Goal: Information Seeking & Learning: Learn about a topic

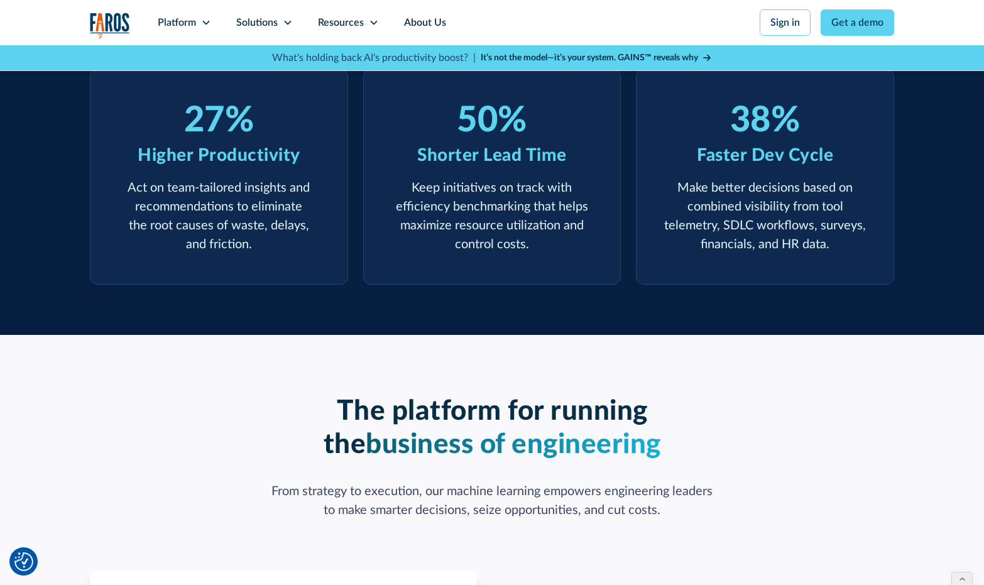
scroll to position [483, 0]
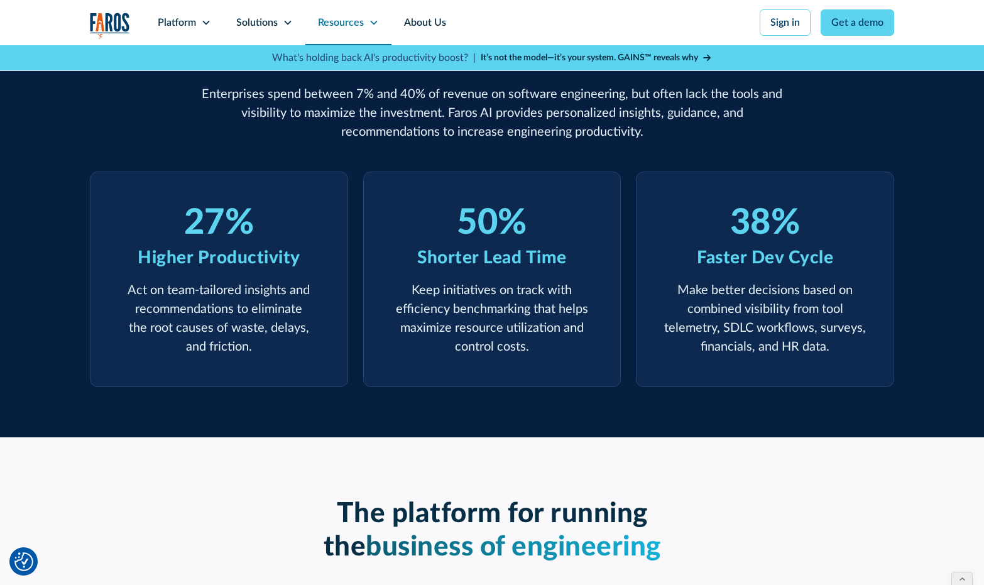
click at [366, 26] on div "Resources" at bounding box center [348, 22] width 86 height 45
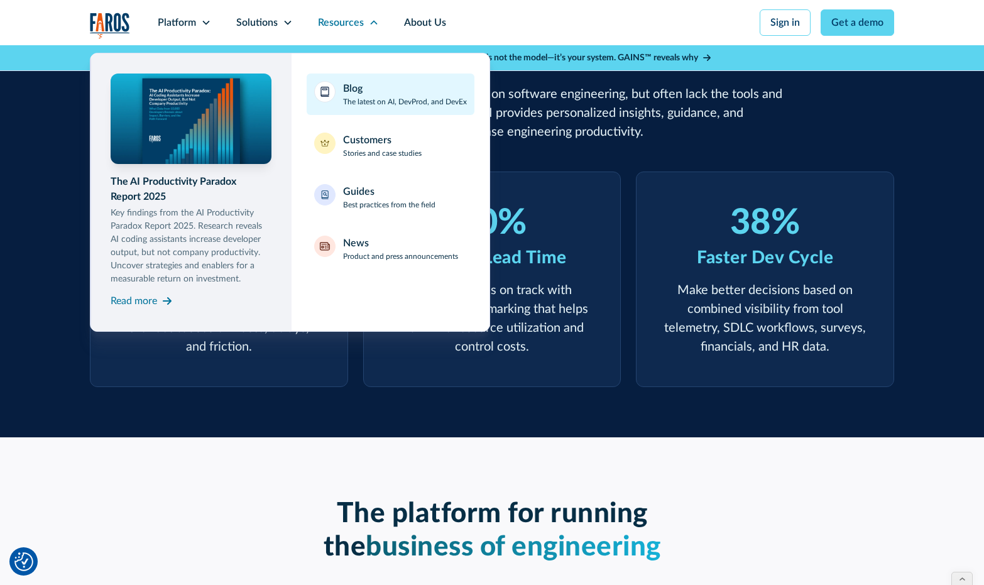
click at [358, 99] on p "The latest on AI, DevProd, and DevEx" at bounding box center [405, 101] width 124 height 11
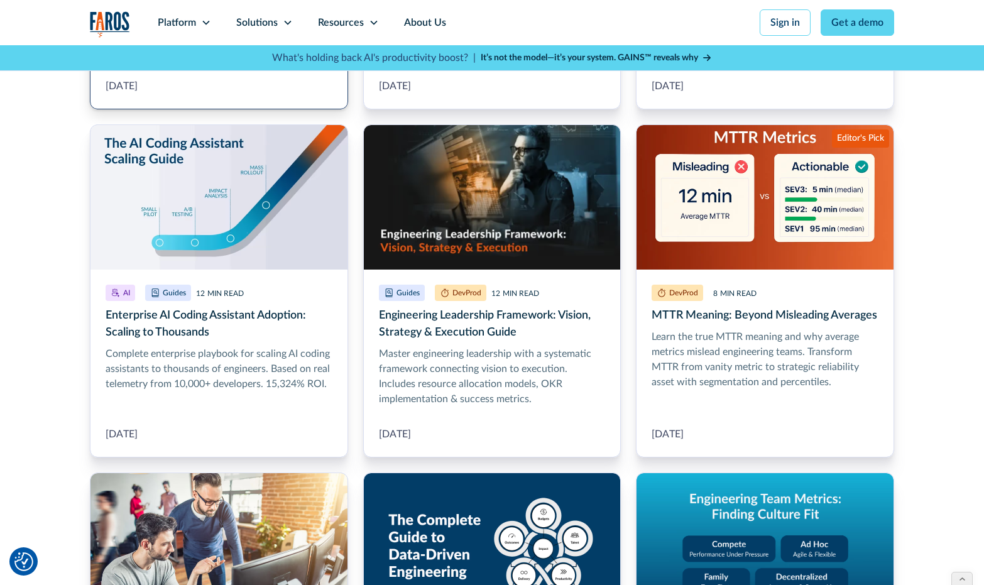
scroll to position [740, 0]
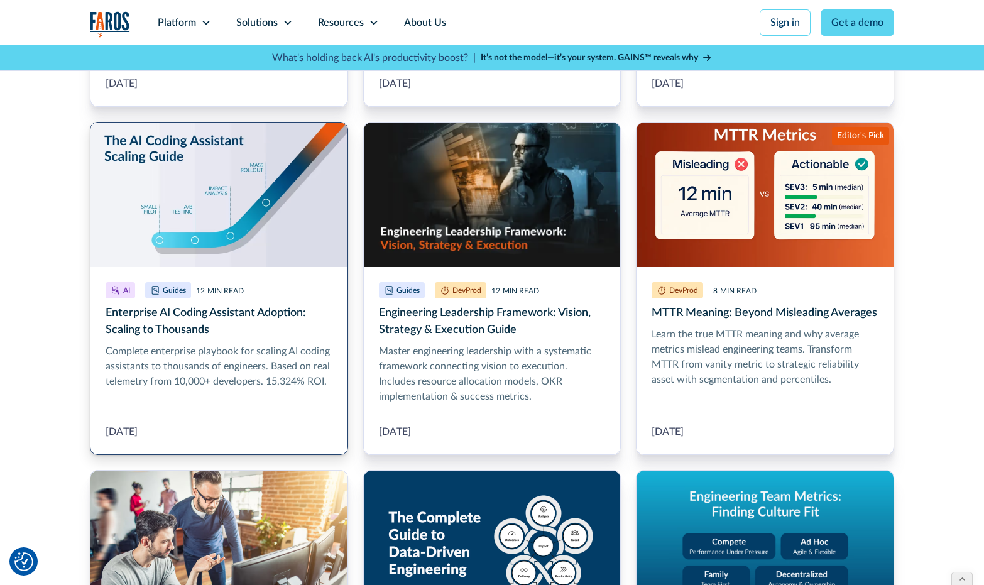
click at [224, 347] on link "Enterprise AI Coding Assistant Adoption: Scaling to Thousands" at bounding box center [219, 288] width 258 height 333
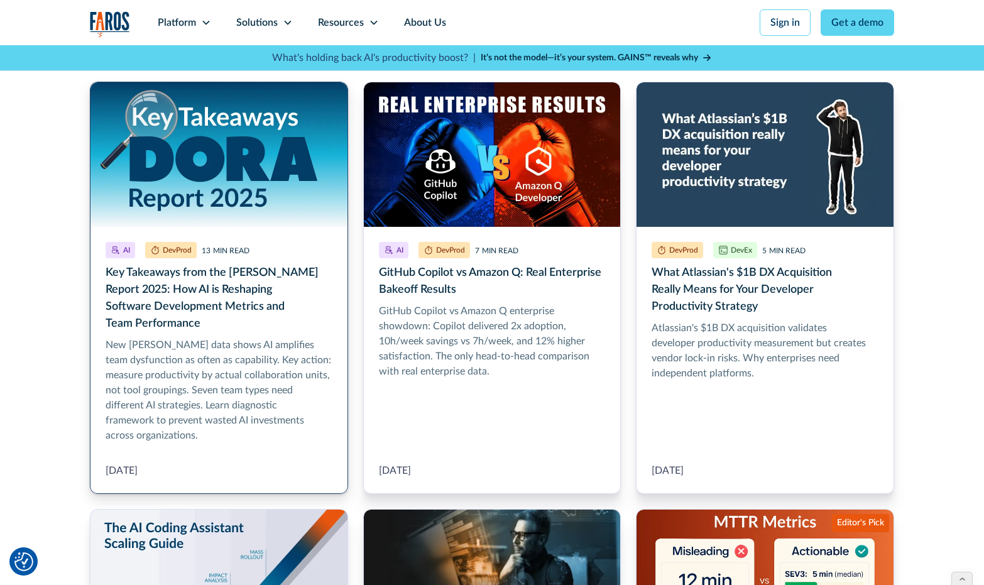
scroll to position [351, 0]
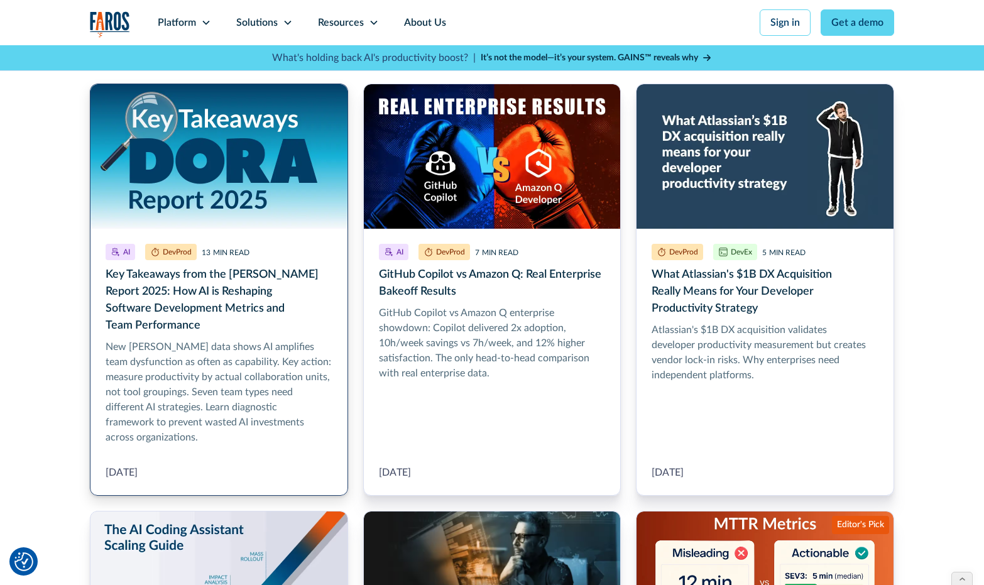
click at [200, 283] on link "Key Takeaways from the DORA Report 2025: How AI is Reshaping Software Developme…" at bounding box center [219, 290] width 258 height 412
click at [215, 282] on link "Key Takeaways from the DORA Report 2025: How AI is Reshaping Software Developme…" at bounding box center [219, 290] width 258 height 412
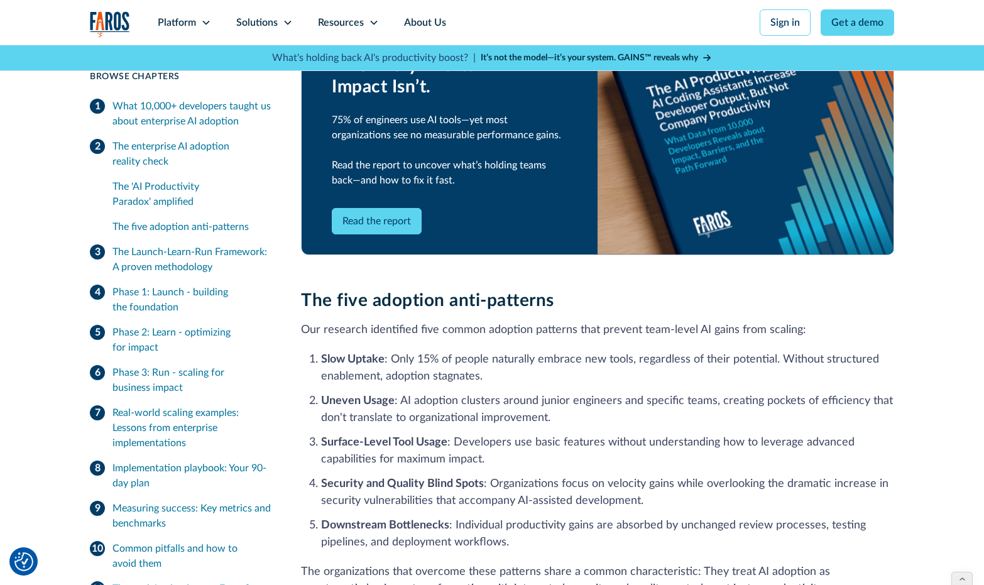
scroll to position [905, 0]
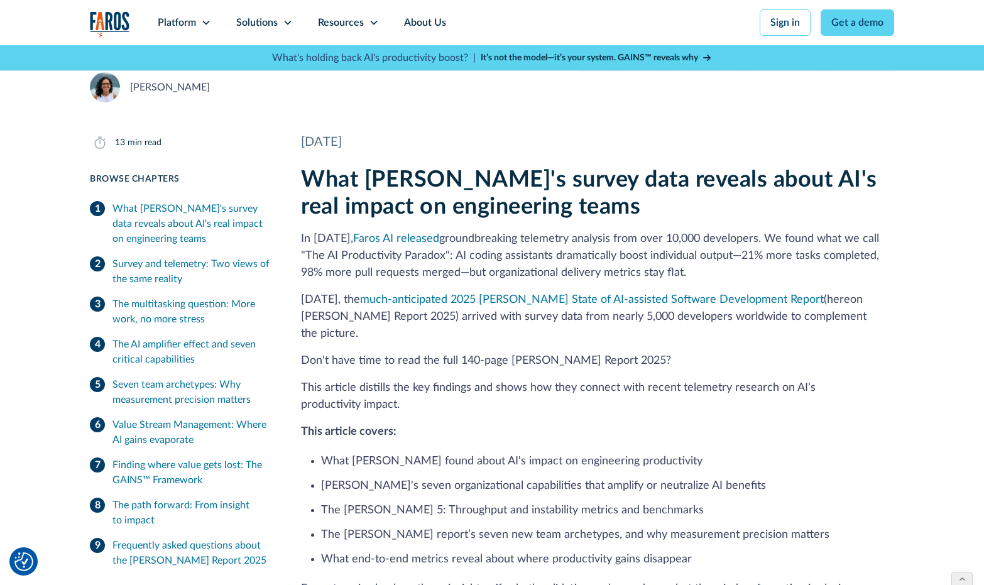
scroll to position [246, 0]
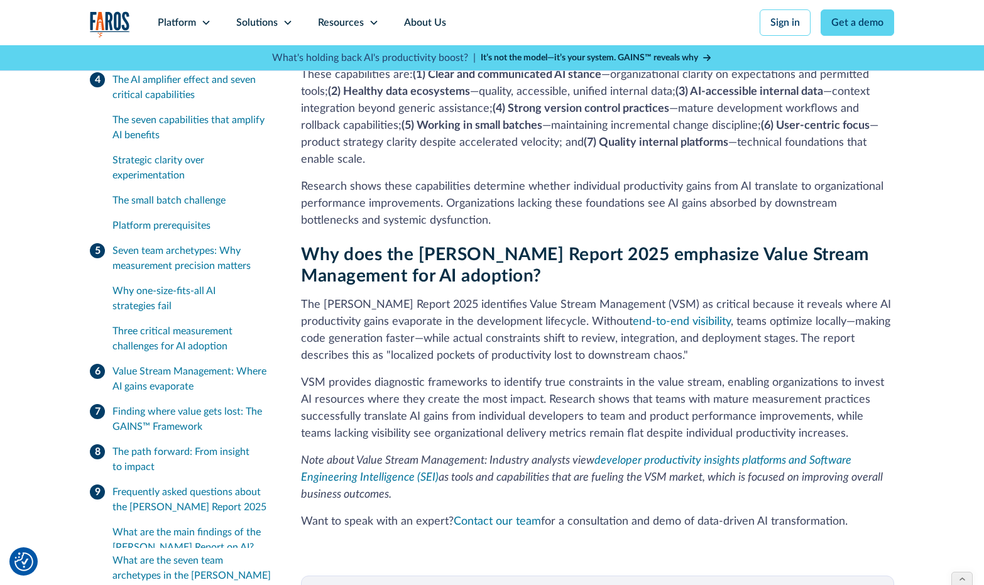
scroll to position [3959, 0]
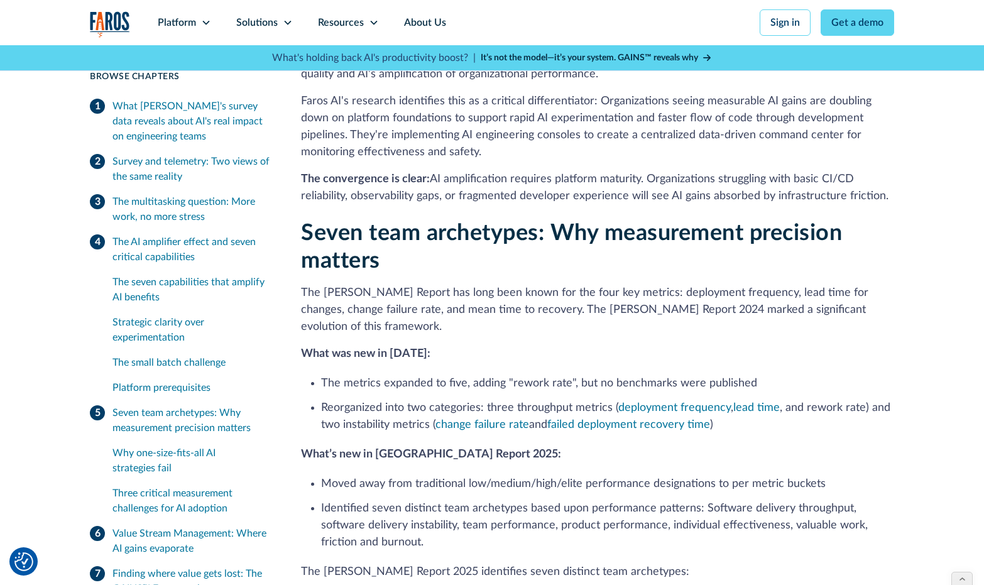
click at [728, 400] on li "Reorganized into two categories: three throughput metrics ( deployment frequenc…" at bounding box center [607, 417] width 573 height 34
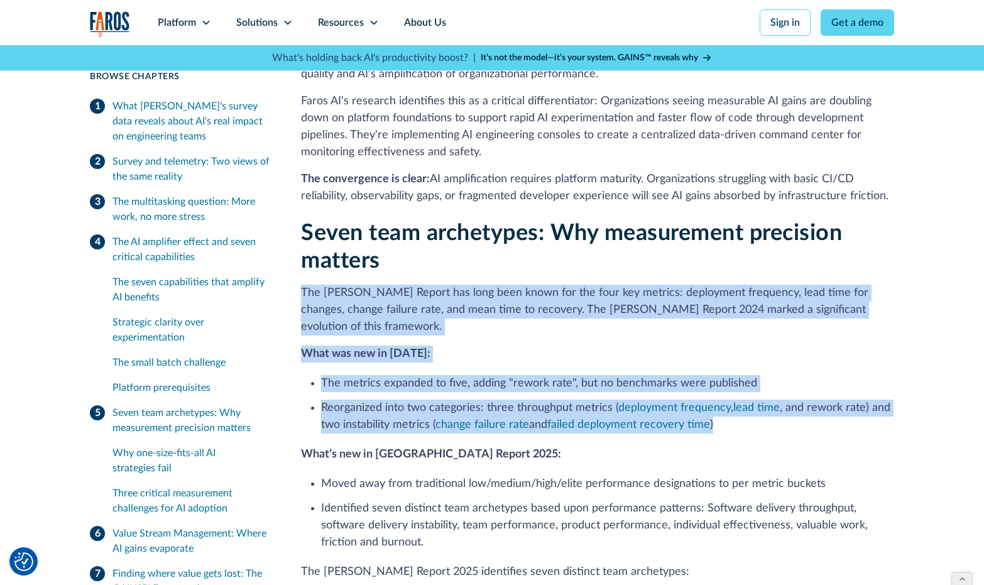
drag, startPoint x: 735, startPoint y: 393, endPoint x: 297, endPoint y: 271, distance: 454.0
click at [297, 271] on div "13 min read Browse Chapters 13 min read What DORA's survey data reveals about A…" at bounding box center [492, 427] width 804 height 8024
copy div "The DORA Report has long been known for the four key metrics: deployment freque…"
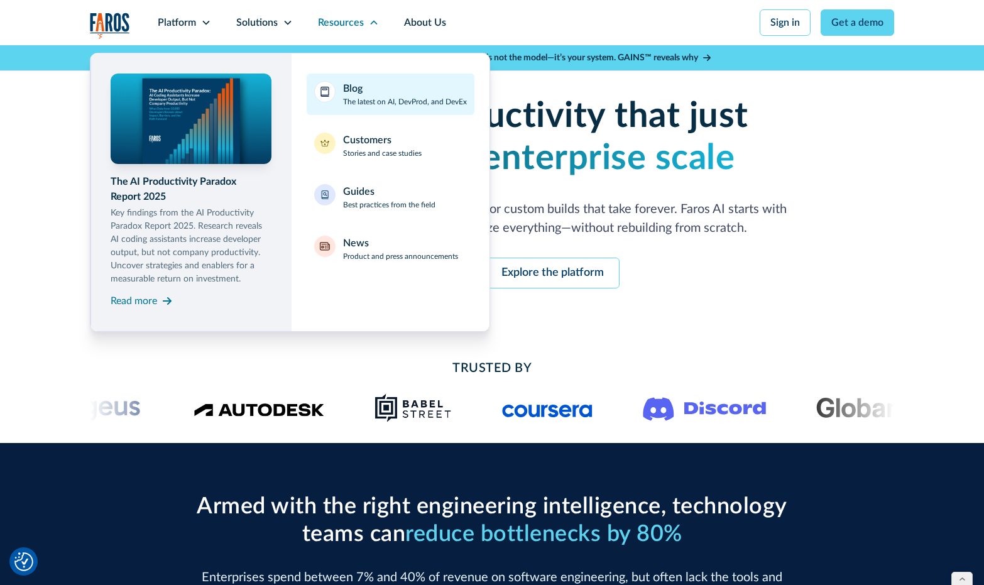
click at [354, 89] on div "Blog" at bounding box center [352, 88] width 19 height 15
